Goal: Task Accomplishment & Management: Manage account settings

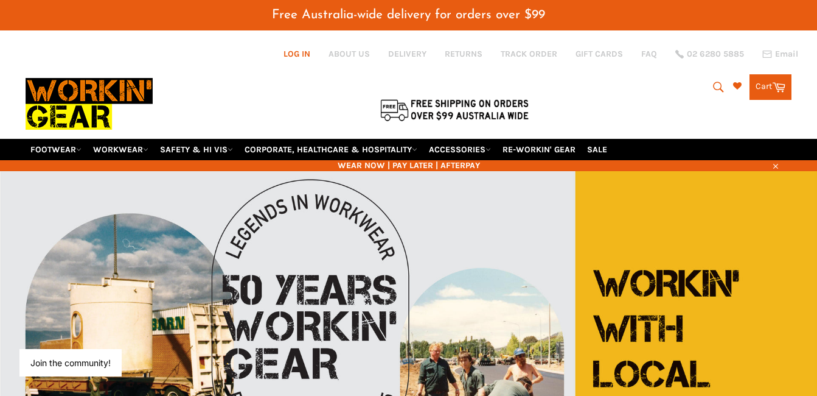
click at [303, 55] on link "Log in" at bounding box center [297, 54] width 27 height 10
click at [303, 51] on link "Log in" at bounding box center [297, 54] width 27 height 10
